Goal: Task Accomplishment & Management: Manage account settings

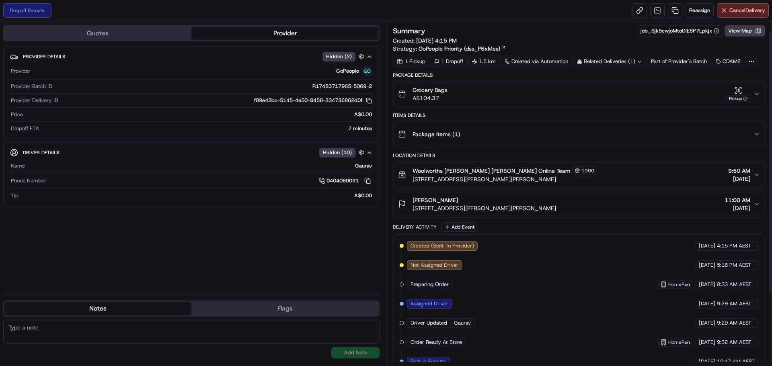
scroll to position [108, 0]
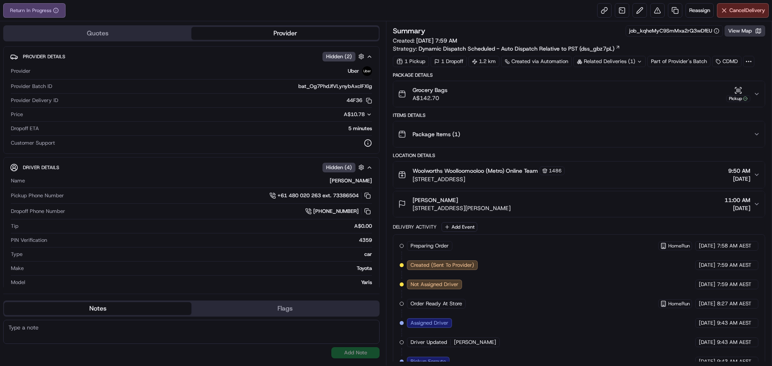
click at [728, 26] on button "View Map" at bounding box center [745, 30] width 41 height 11
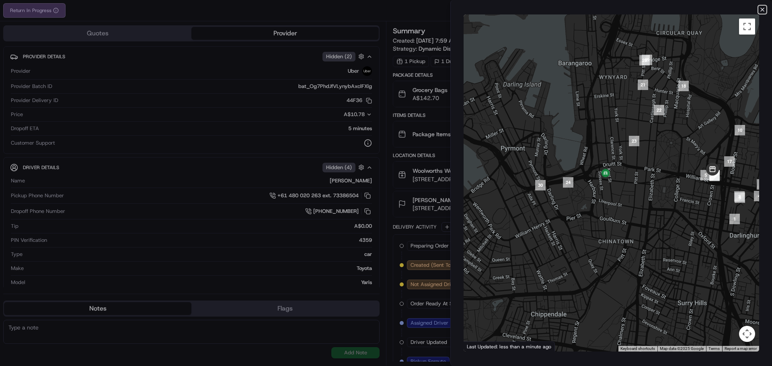
click at [765, 8] on icon "button" at bounding box center [762, 9] width 6 height 6
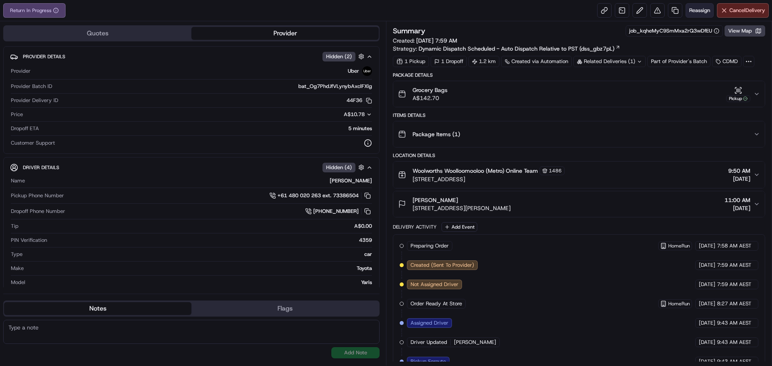
click at [696, 11] on span "Reassign" at bounding box center [699, 10] width 21 height 7
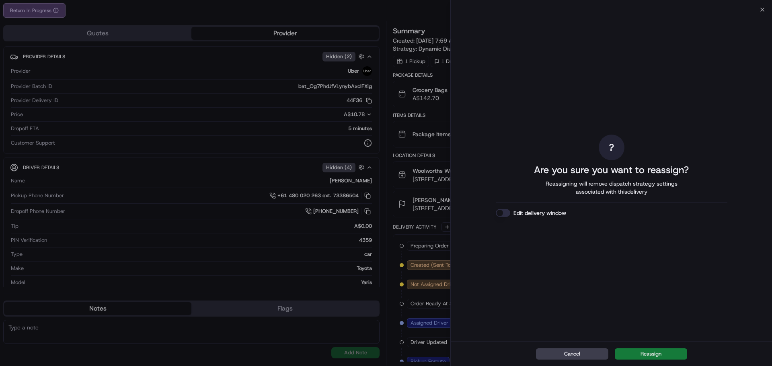
click at [647, 356] on button "Reassign" at bounding box center [651, 354] width 72 height 11
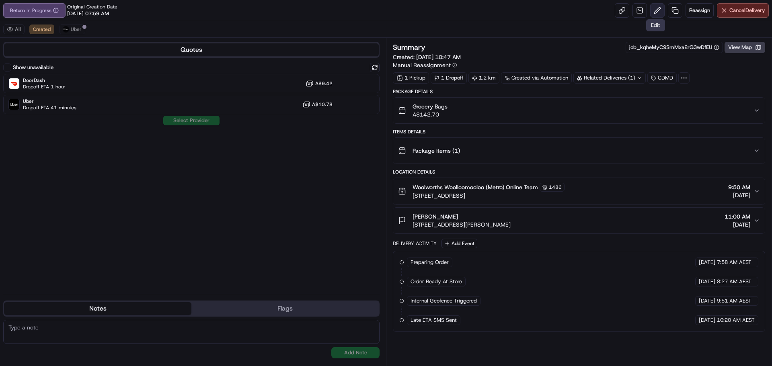
click at [657, 10] on button at bounding box center [657, 10] width 14 height 14
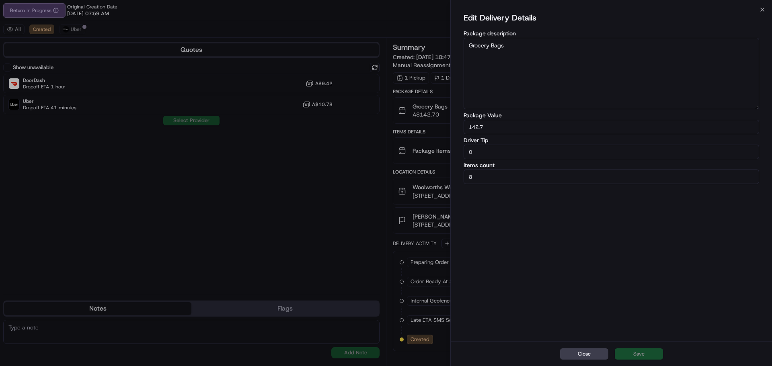
click at [528, 242] on div "Edit Delivery Details Package description Grocery Bags Package Value 142.7 Driv…" at bounding box center [612, 175] width 296 height 329
click at [521, 69] on textarea "Grocery Bags" at bounding box center [612, 74] width 296 height 72
click at [759, 6] on icon "button" at bounding box center [762, 9] width 6 height 6
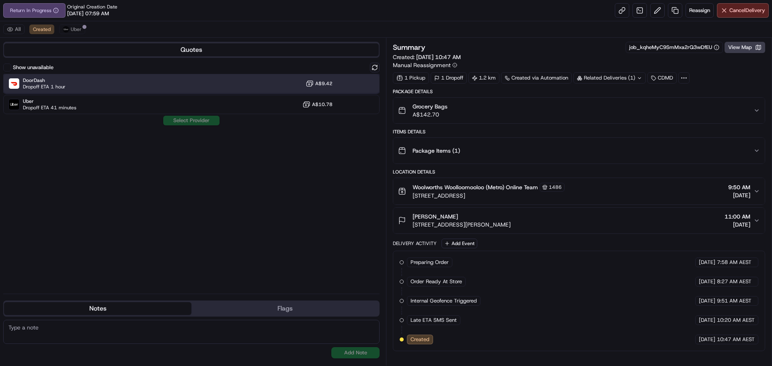
click at [86, 82] on div "DoorDash Dropoff ETA 1 hour A$9.42" at bounding box center [191, 83] width 376 height 19
click at [655, 10] on button at bounding box center [657, 10] width 14 height 14
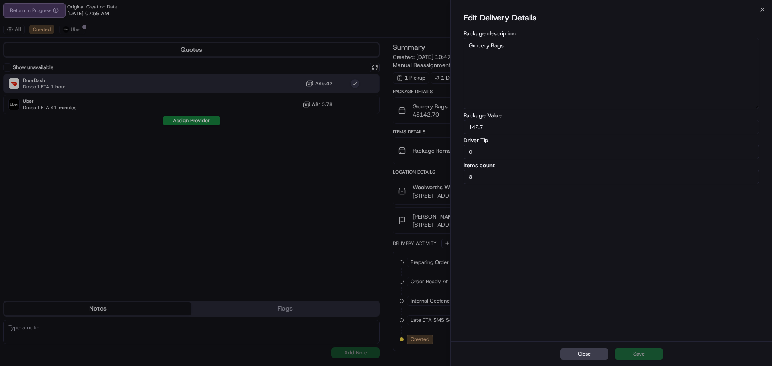
click at [762, 6] on div "Close Edit Delivery Details Package description Grocery Bags Package Value 142.…" at bounding box center [611, 183] width 322 height 366
click at [762, 12] on div "Edit Delivery Details Package description Grocery Bags Package Value 142.7 Driv…" at bounding box center [611, 176] width 321 height 332
click at [761, 10] on div "Edit Delivery Details Package description Grocery Bags Package Value 142.7 Driv…" at bounding box center [611, 176] width 321 height 332
click at [573, 352] on button "Close" at bounding box center [584, 354] width 48 height 11
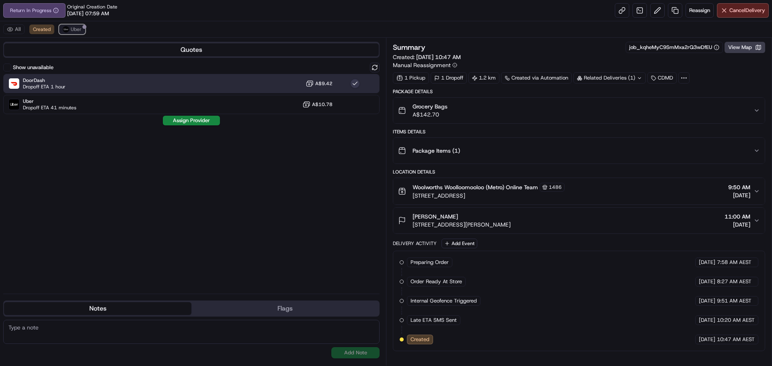
click at [75, 31] on span "Uber" at bounding box center [76, 29] width 11 height 6
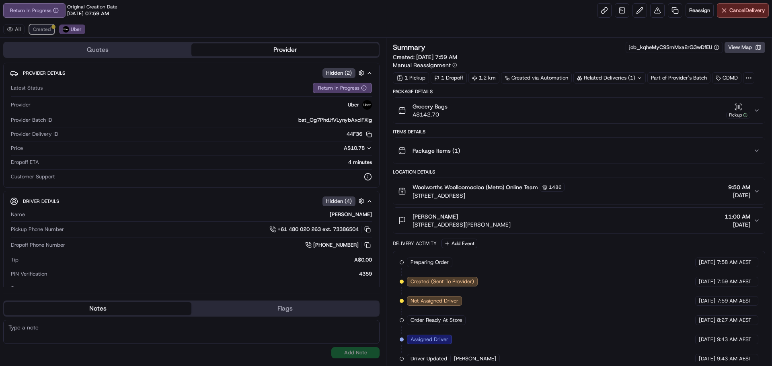
click at [37, 29] on span "Created" at bounding box center [42, 29] width 18 height 6
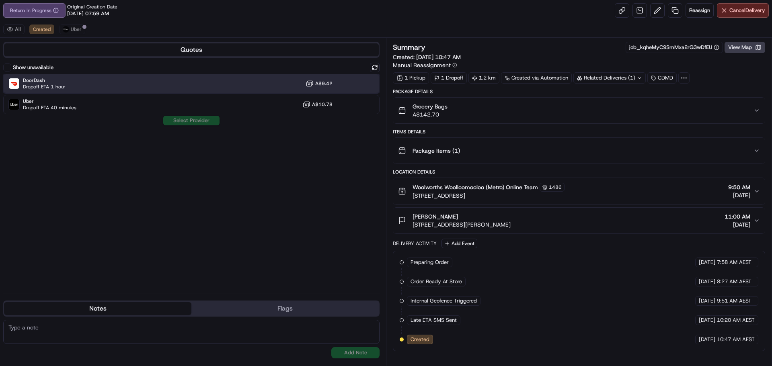
click at [101, 81] on div "DoorDash Dropoff ETA 1 hour A$9.42" at bounding box center [191, 83] width 376 height 19
click at [194, 120] on button "Assign Provider" at bounding box center [191, 121] width 57 height 10
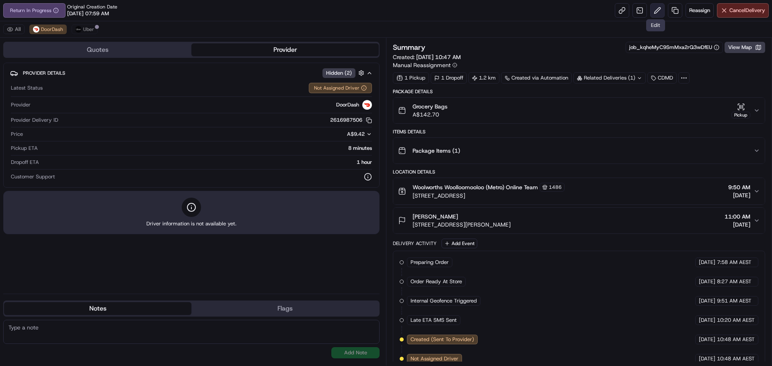
click at [652, 12] on button at bounding box center [657, 10] width 14 height 14
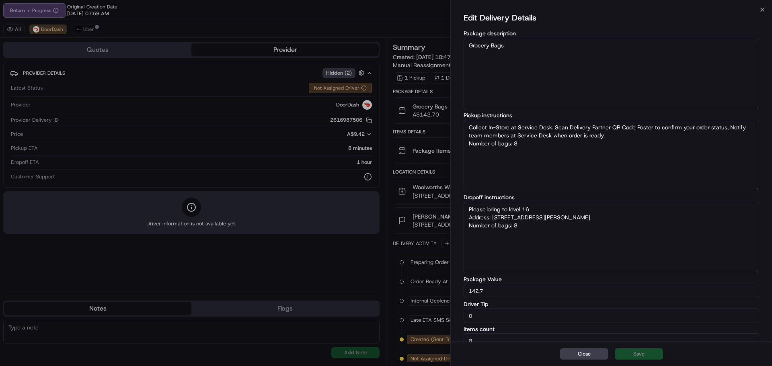
click at [531, 240] on textarea "Please bring to level 16 Address: [STREET_ADDRESS][PERSON_NAME] Number of bags:…" at bounding box center [612, 238] width 296 height 72
type textarea "Collect In-Store at Service Desk. Scan Delivery Partner QR Code Poster to confi…"
type textarea "Please bring to level 16 Address: [STREET_ADDRESS][PERSON_NAME] Number of bags:…"
click at [530, 223] on textarea "Please bring to level 16 Address: [STREET_ADDRESS][PERSON_NAME] Number of bags:…" at bounding box center [612, 238] width 296 height 72
click at [538, 210] on textarea "Please bring to level 16 Address: [STREET_ADDRESS][PERSON_NAME] Number of bags:…" at bounding box center [612, 238] width 296 height 72
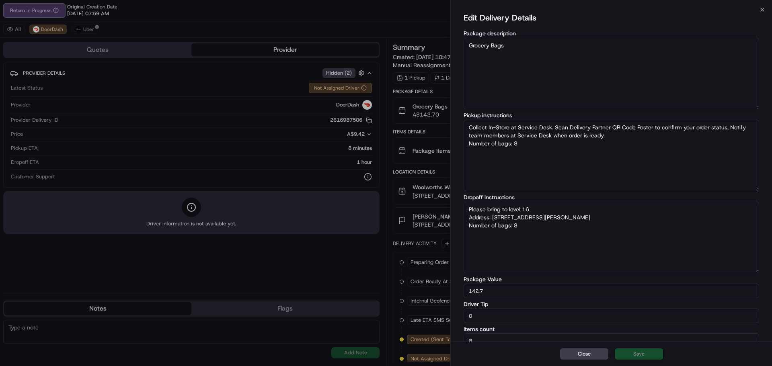
click at [470, 209] on textarea "Please bring to level 16 Address: [STREET_ADDRESS][PERSON_NAME] Number of bags:…" at bounding box center [612, 238] width 296 height 72
paste textarea "Please to [GEOGRAPHIC_DATA], please call customer on arrival to gain access"
type textarea "Collect In-Store at Service Desk. Scan Delivery Partner QR Code Poster to confi…"
click at [488, 209] on textarea "Please to [GEOGRAPHIC_DATA], please call customer on arrival to gain access Ple…" at bounding box center [612, 238] width 296 height 72
click at [660, 208] on textarea "Please go to [GEOGRAPHIC_DATA], please call customer on arrival to gain access …" at bounding box center [612, 238] width 296 height 72
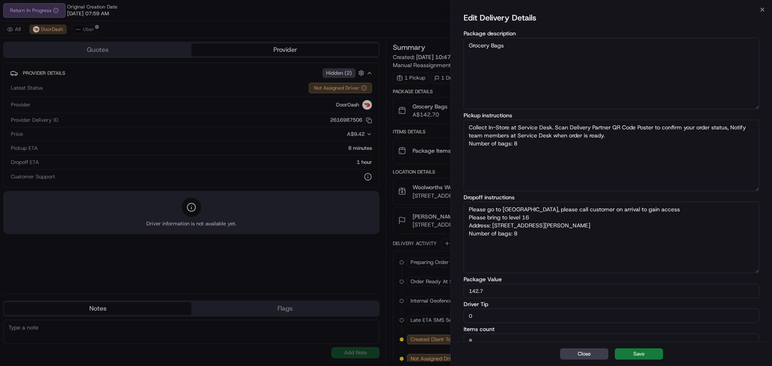
type textarea "Please go to [GEOGRAPHIC_DATA], please call customer on arrival to gain access …"
click at [649, 353] on button "Save" at bounding box center [639, 354] width 48 height 11
type textarea "Collect In-Store at Service Desk. Scan Delivery Partner QR Code Poster to confi…"
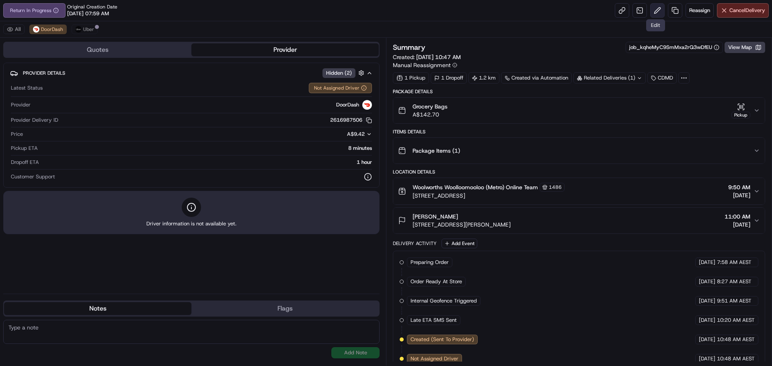
click at [656, 9] on button at bounding box center [657, 10] width 14 height 14
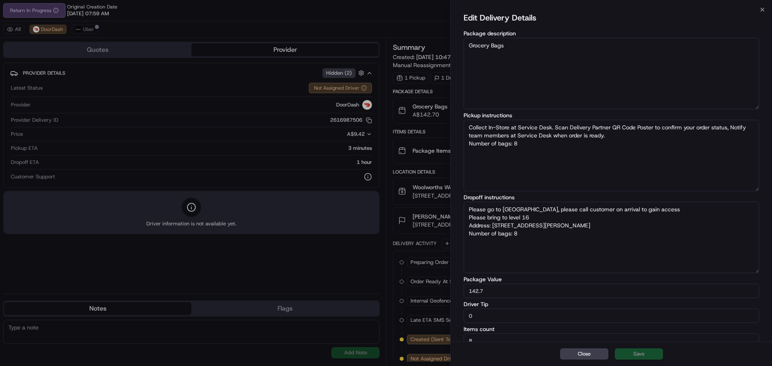
type textarea "Collect In-Store at Service Desk. Scan Delivery Partner QR Code Poster to confi…"
